Goal: Share content

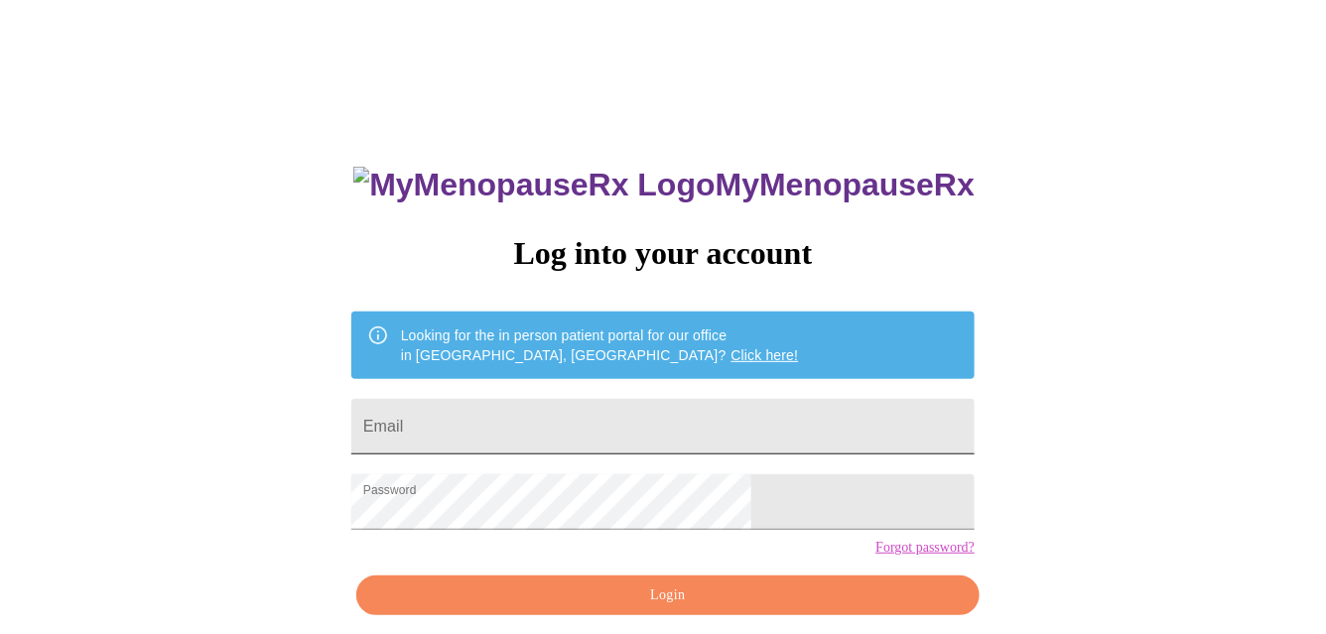
click at [570, 404] on input "Email" at bounding box center [662, 427] width 623 height 56
type input "[EMAIL_ADDRESS][DOMAIN_NAME]"
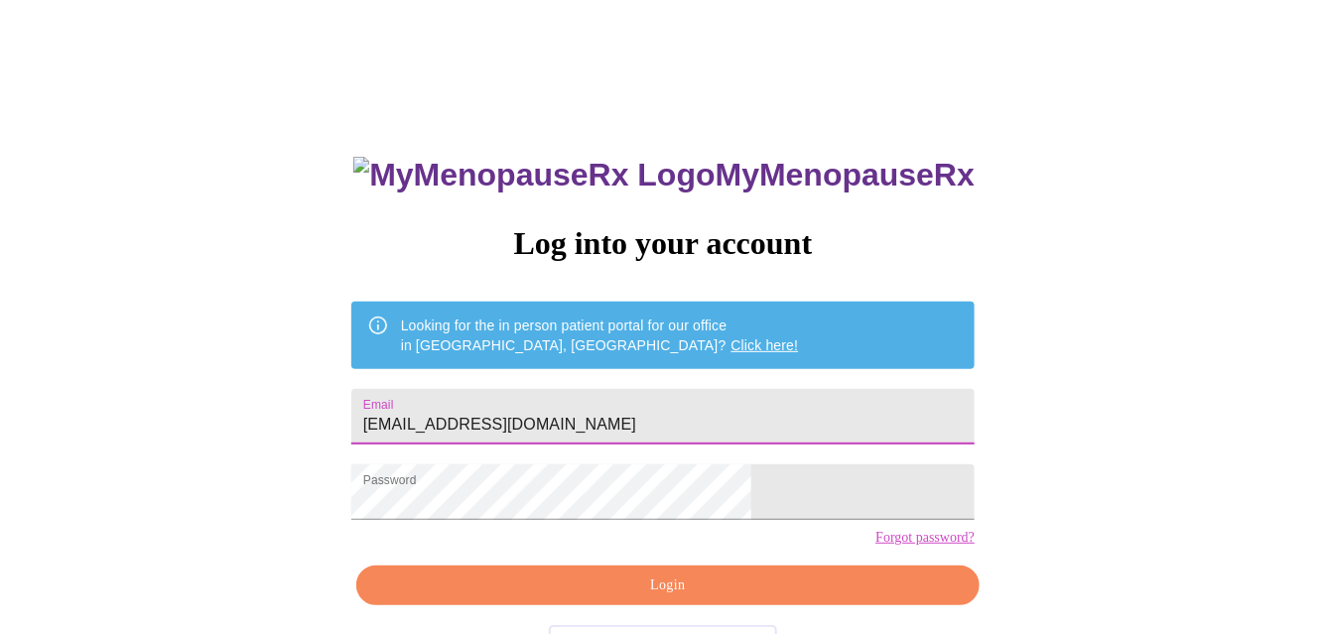
scroll to position [80, 0]
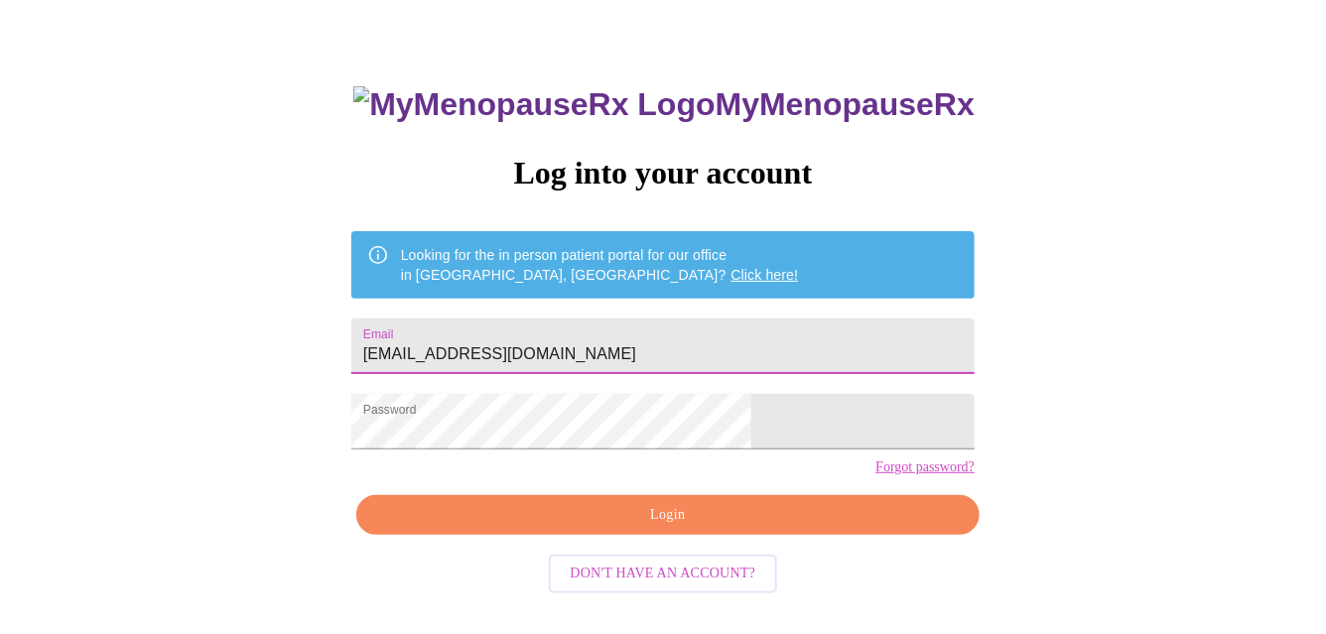
click at [681, 533] on button "Login" at bounding box center [667, 515] width 623 height 41
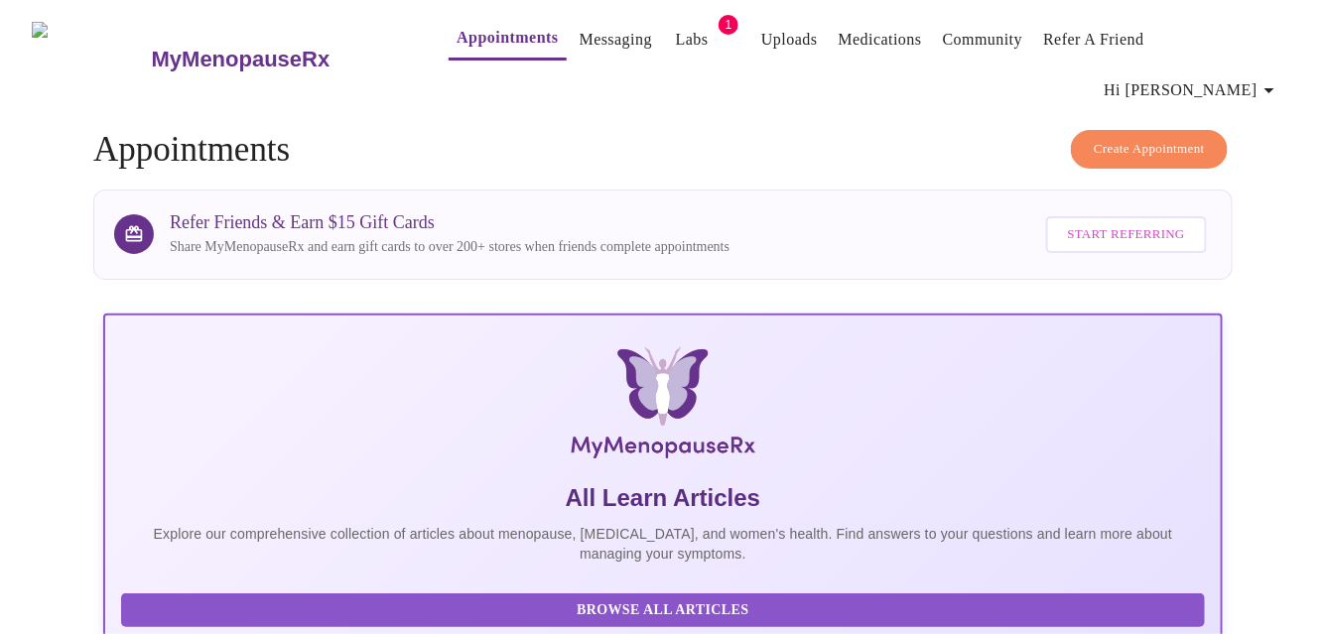
click at [1176, 223] on span "Start Referring" at bounding box center [1126, 234] width 117 height 23
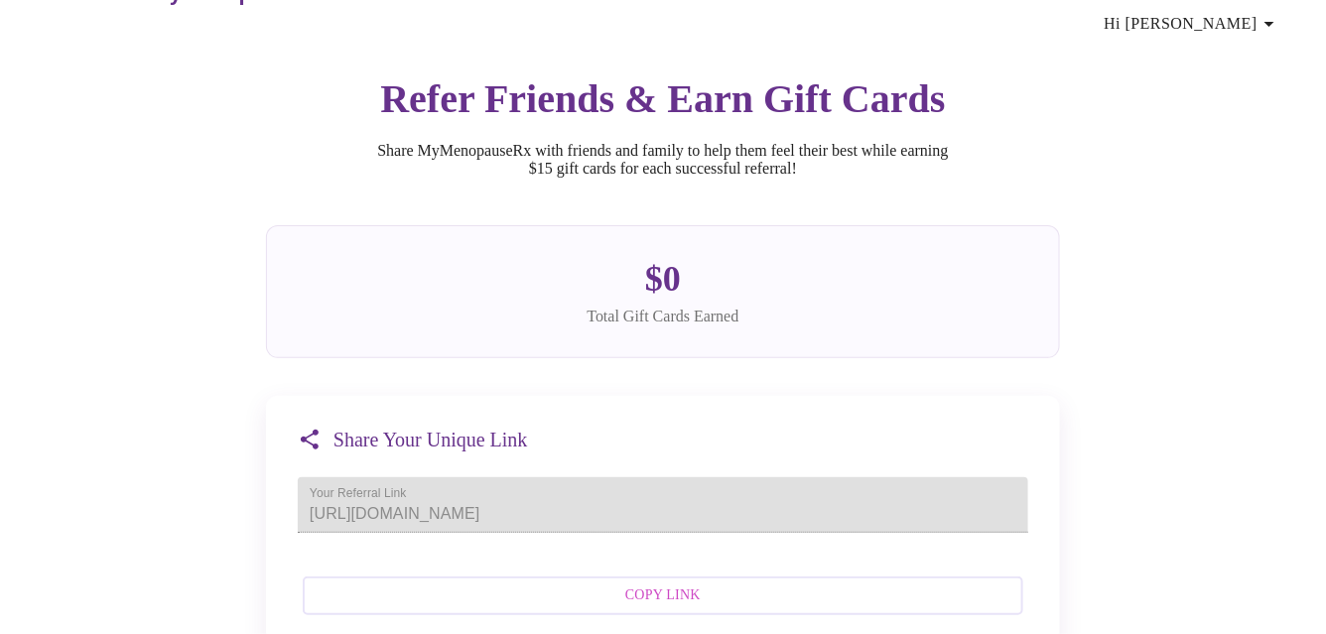
scroll to position [98, 0]
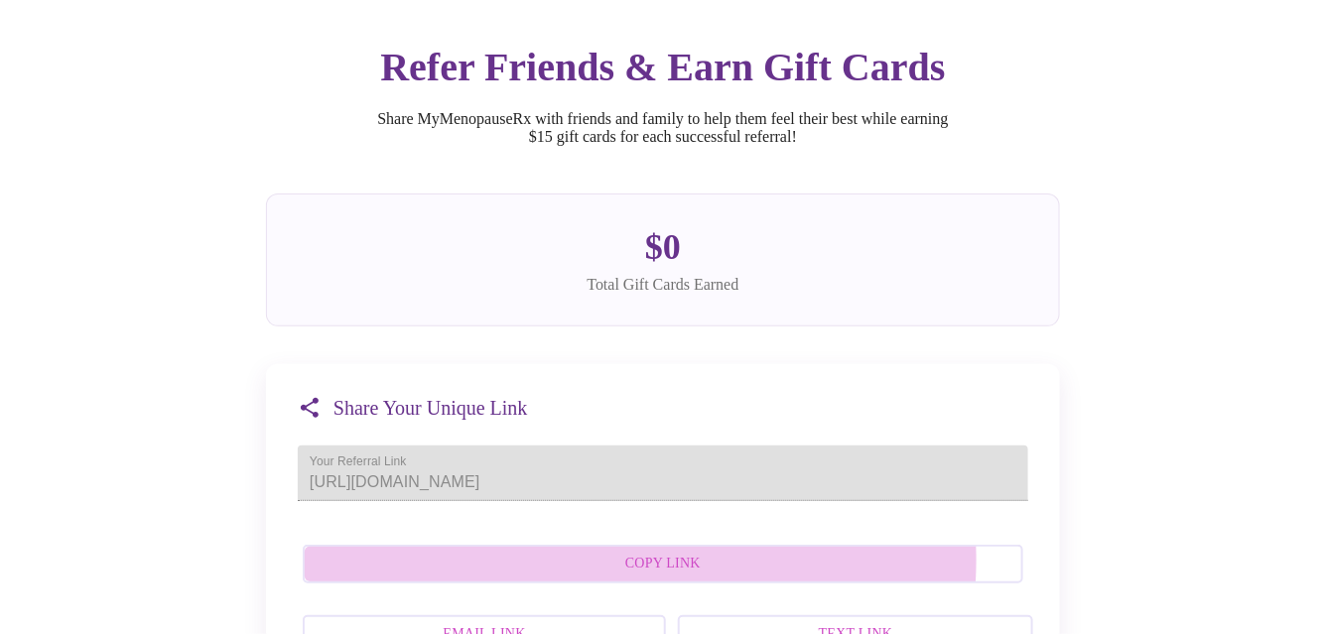
click at [655, 554] on span "Copy Link" at bounding box center [662, 564] width 677 height 25
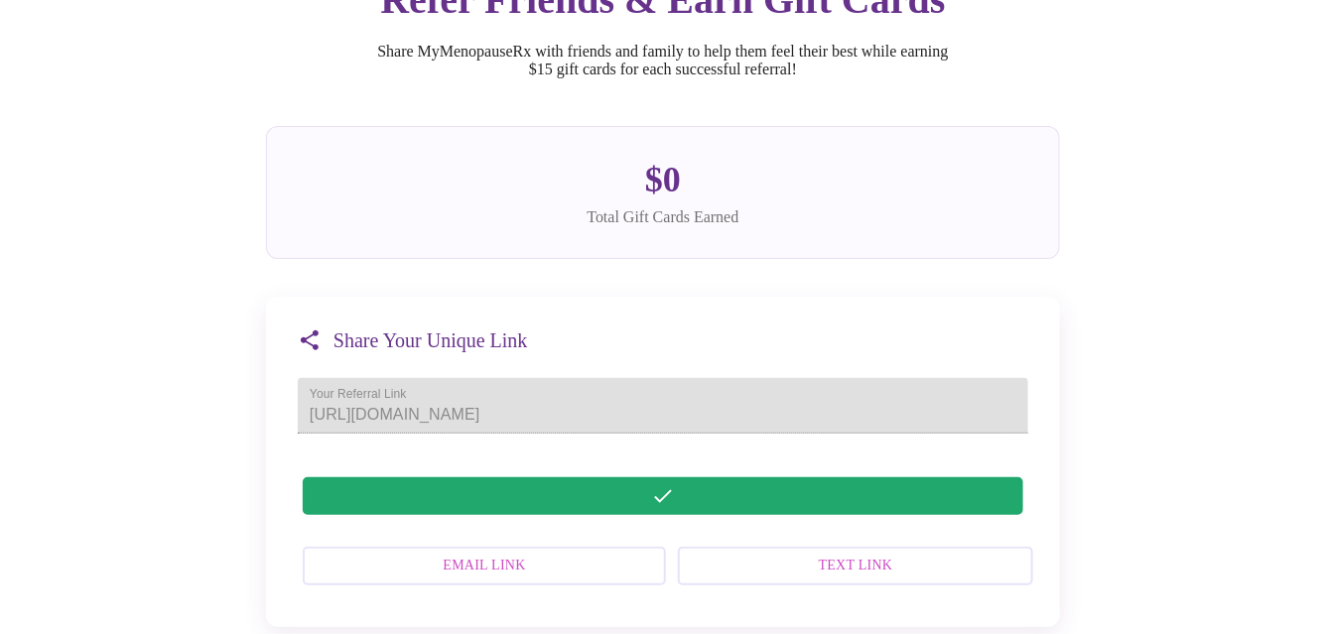
scroll to position [198, 0]
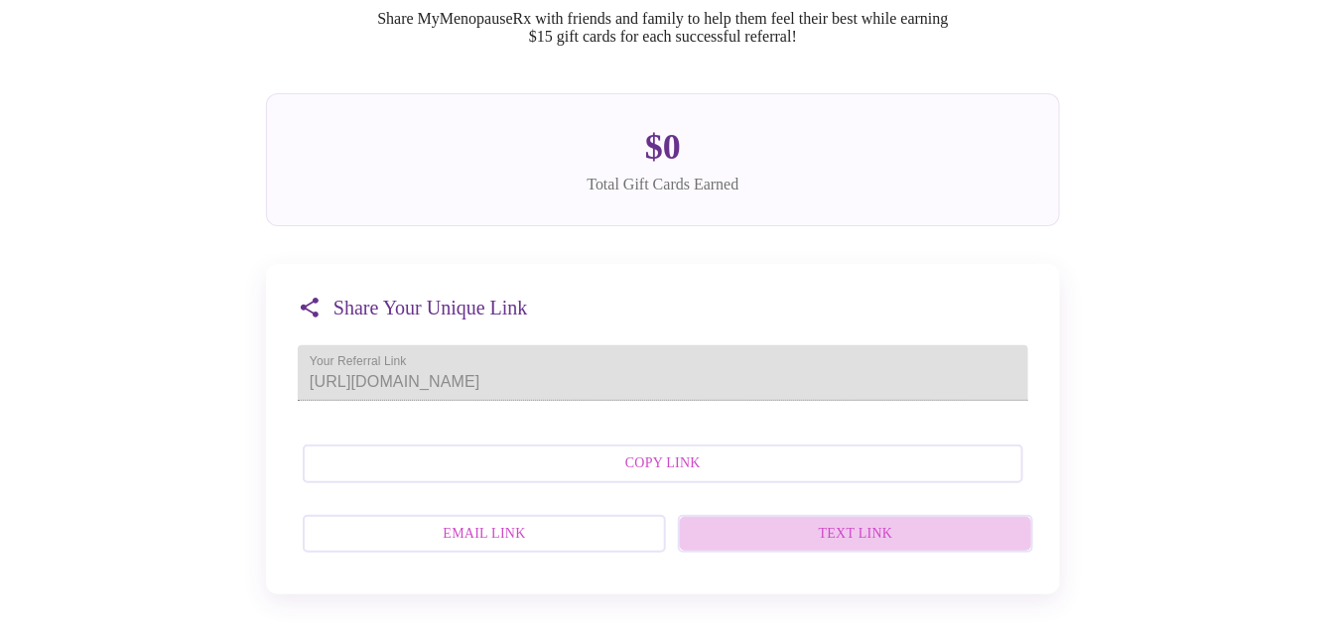
click at [868, 523] on span "Text Link" at bounding box center [855, 534] width 312 height 25
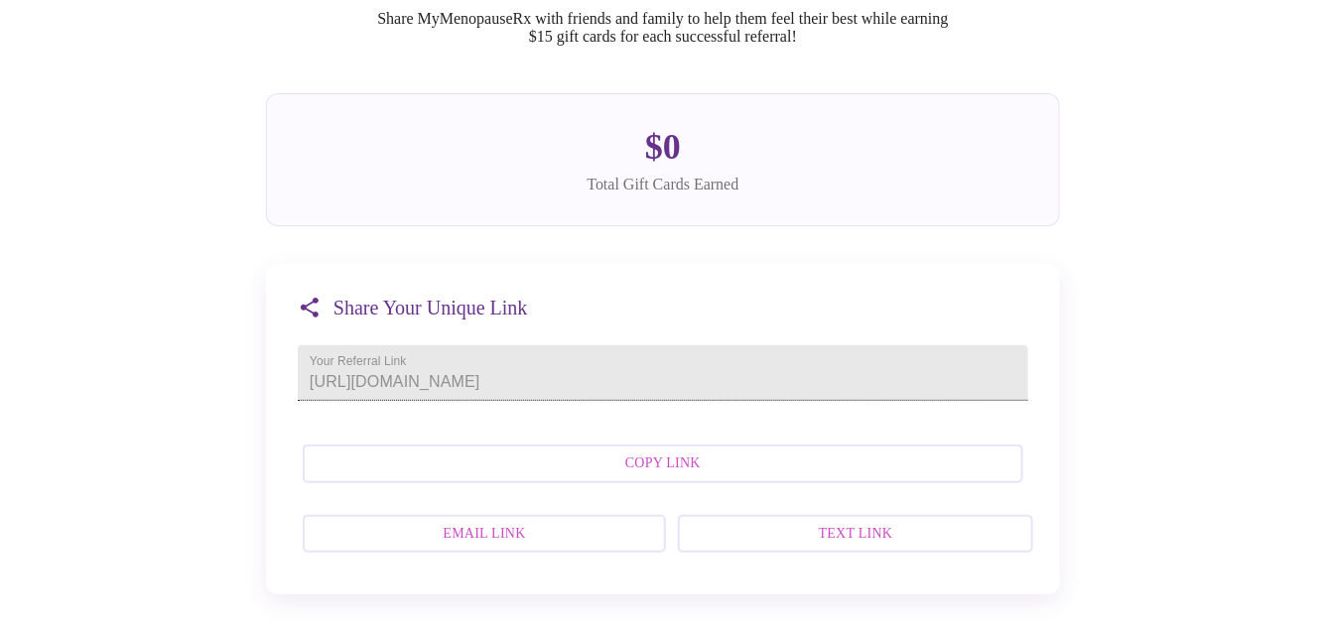
scroll to position [298, 0]
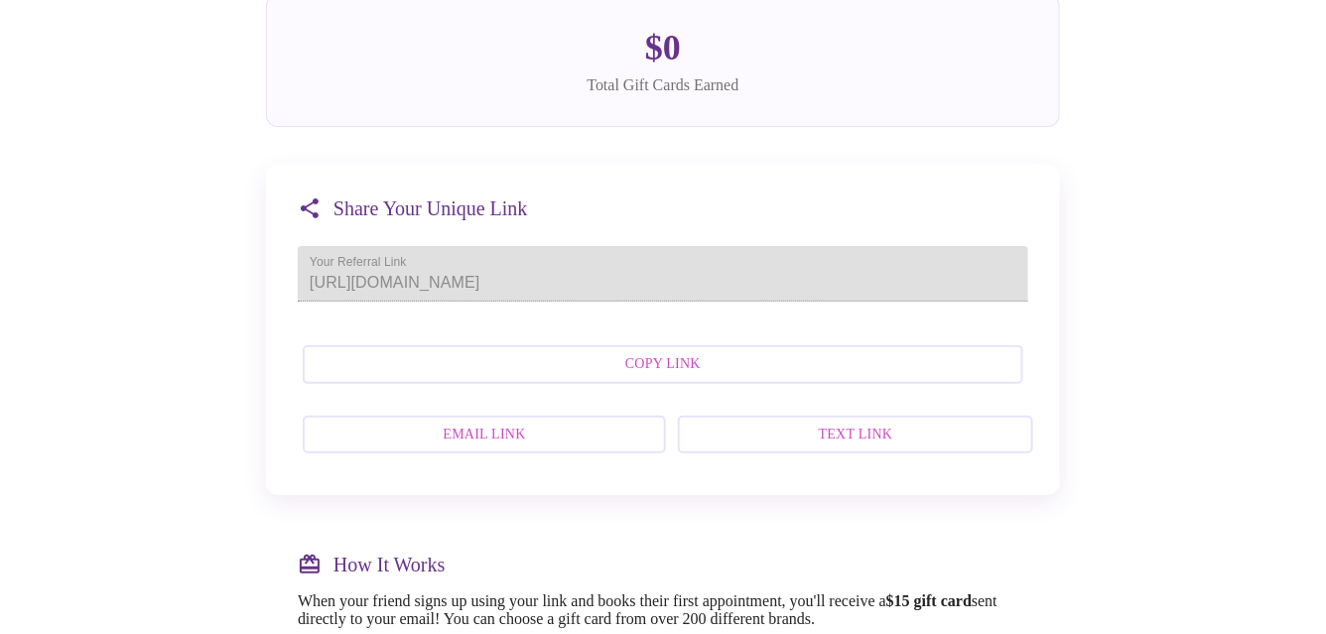
click at [856, 423] on span "Text Link" at bounding box center [855, 435] width 312 height 25
click at [481, 432] on span "Email Link" at bounding box center [483, 435] width 319 height 25
